Goal: Transaction & Acquisition: Download file/media

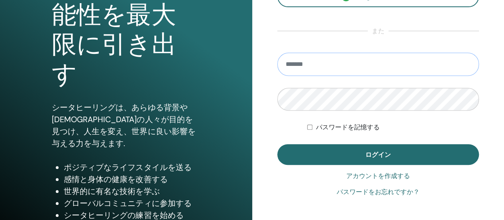
scroll to position [120, 0]
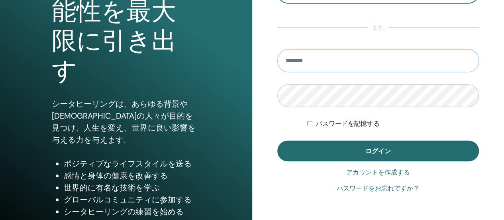
click at [295, 58] on input "email" at bounding box center [378, 60] width 202 height 23
type input "**********"
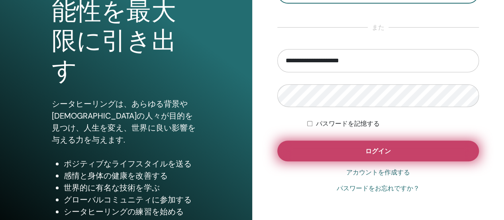
click at [342, 151] on button "ログイン" at bounding box center [378, 150] width 202 height 21
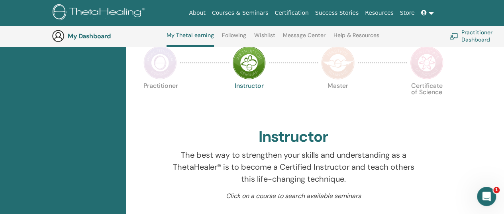
click at [164, 65] on img at bounding box center [159, 62] width 33 height 33
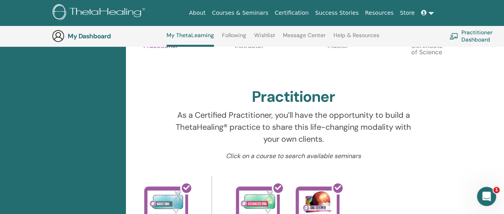
scroll to position [61, 0]
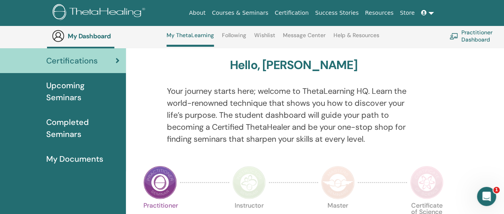
click at [75, 127] on span "Completed Seminars" at bounding box center [82, 128] width 73 height 24
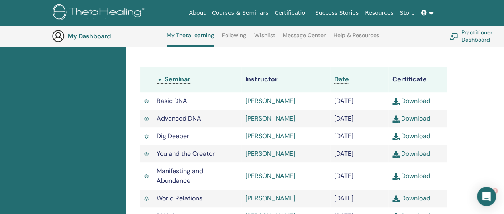
scroll to position [220, 0]
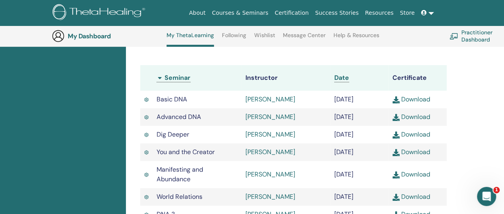
click at [419, 96] on link "Download" at bounding box center [412, 99] width 38 height 8
click at [398, 121] on img at bounding box center [396, 117] width 7 height 7
click at [419, 119] on link "Download" at bounding box center [412, 116] width 38 height 8
click at [417, 95] on link "Download" at bounding box center [412, 99] width 38 height 8
click at [396, 138] on img at bounding box center [396, 134] width 7 height 7
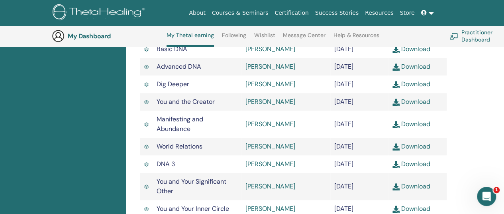
scroll to position [260, 0]
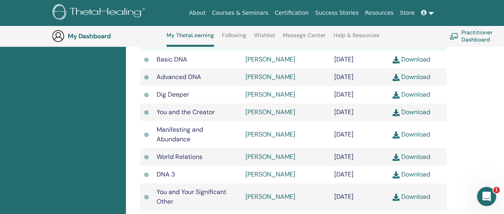
click at [411, 116] on link "Download" at bounding box center [412, 112] width 38 height 8
click at [495, 95] on div "Completed Seminars Below you can find your completed seminars. If you see missi…" at bounding box center [315, 109] width 378 height 520
click at [422, 138] on link "Download" at bounding box center [412, 134] width 38 height 8
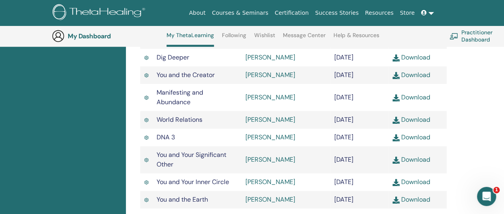
scroll to position [308, 0]
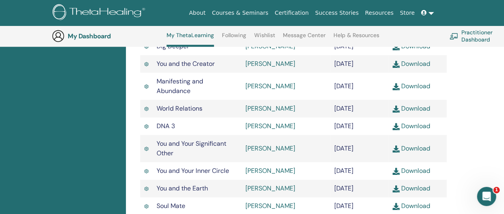
click at [419, 112] on link "Download" at bounding box center [412, 108] width 38 height 8
click at [498, 87] on div "Completed Seminars Below you can find your completed seminars. If you see missi…" at bounding box center [315, 61] width 378 height 520
click at [412, 130] on link "Download" at bounding box center [412, 126] width 38 height 8
click at [495, 137] on div "Completed Seminars Below you can find your completed seminars. If you see missi…" at bounding box center [315, 61] width 378 height 520
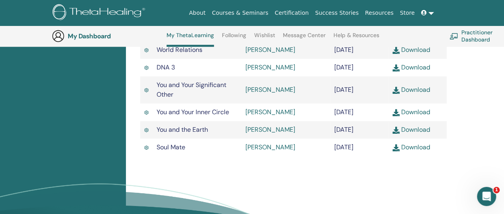
scroll to position [364, 0]
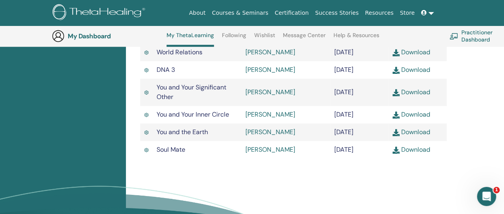
click at [209, 118] on span "You and Your Inner Circle" at bounding box center [193, 114] width 73 height 8
click at [408, 96] on link "Download" at bounding box center [412, 92] width 38 height 8
click at [498, 61] on div "Completed Seminars Below you can find your completed seminars. If you see missi…" at bounding box center [315, 5] width 378 height 520
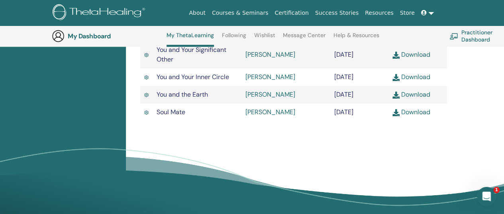
scroll to position [380, 0]
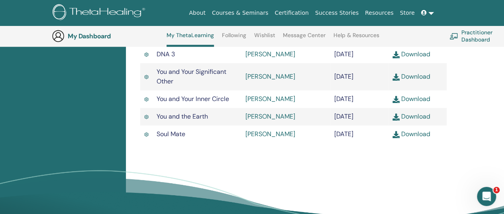
click at [413, 103] on link "Download" at bounding box center [412, 98] width 38 height 8
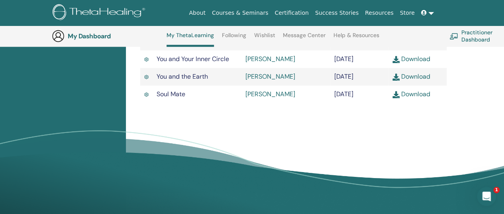
click at [404, 103] on td "Download" at bounding box center [418, 94] width 58 height 18
click at [406, 98] on link "Download" at bounding box center [412, 94] width 38 height 8
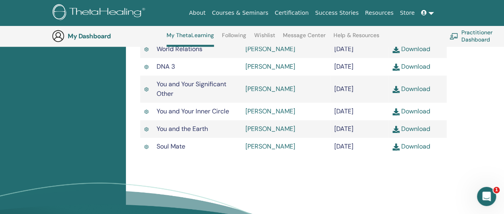
scroll to position [380, 0]
